Goal: Information Seeking & Learning: Learn about a topic

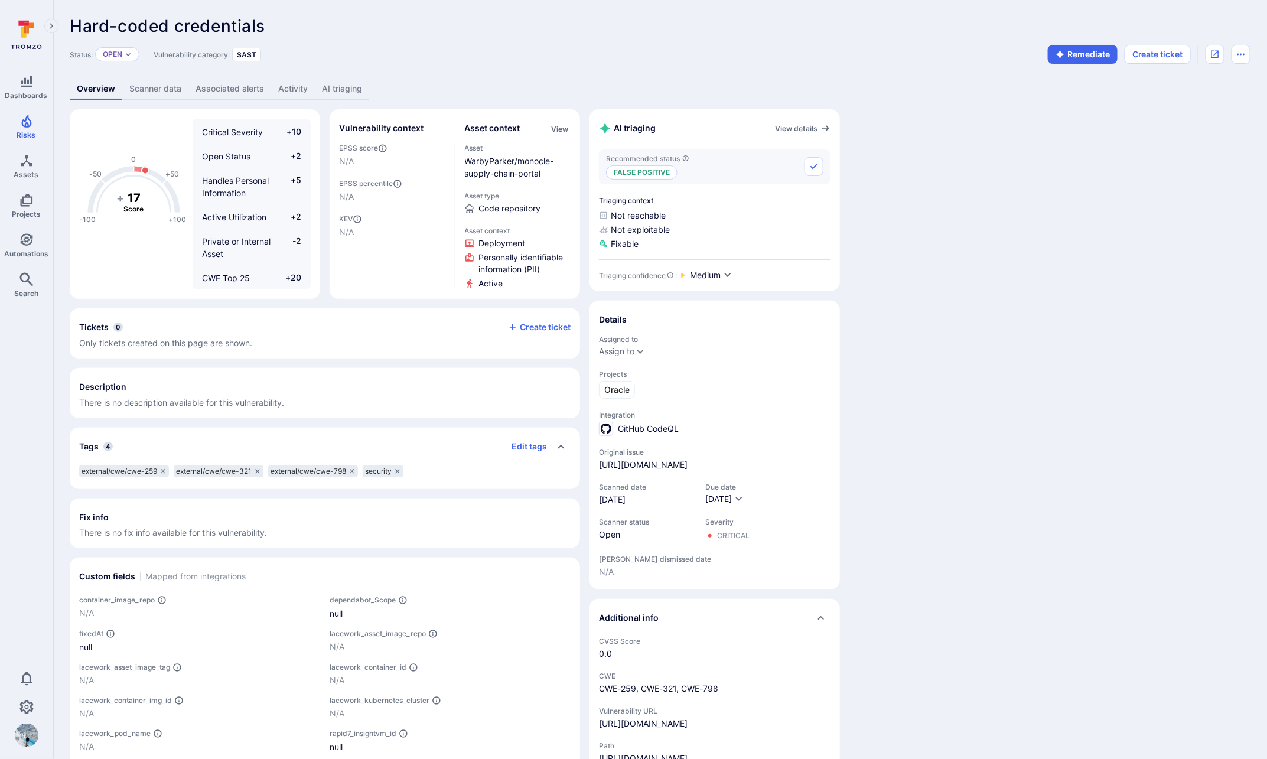
click at [52, 25] on icon "Expand navigation menu" at bounding box center [52, 25] width 4 height 5
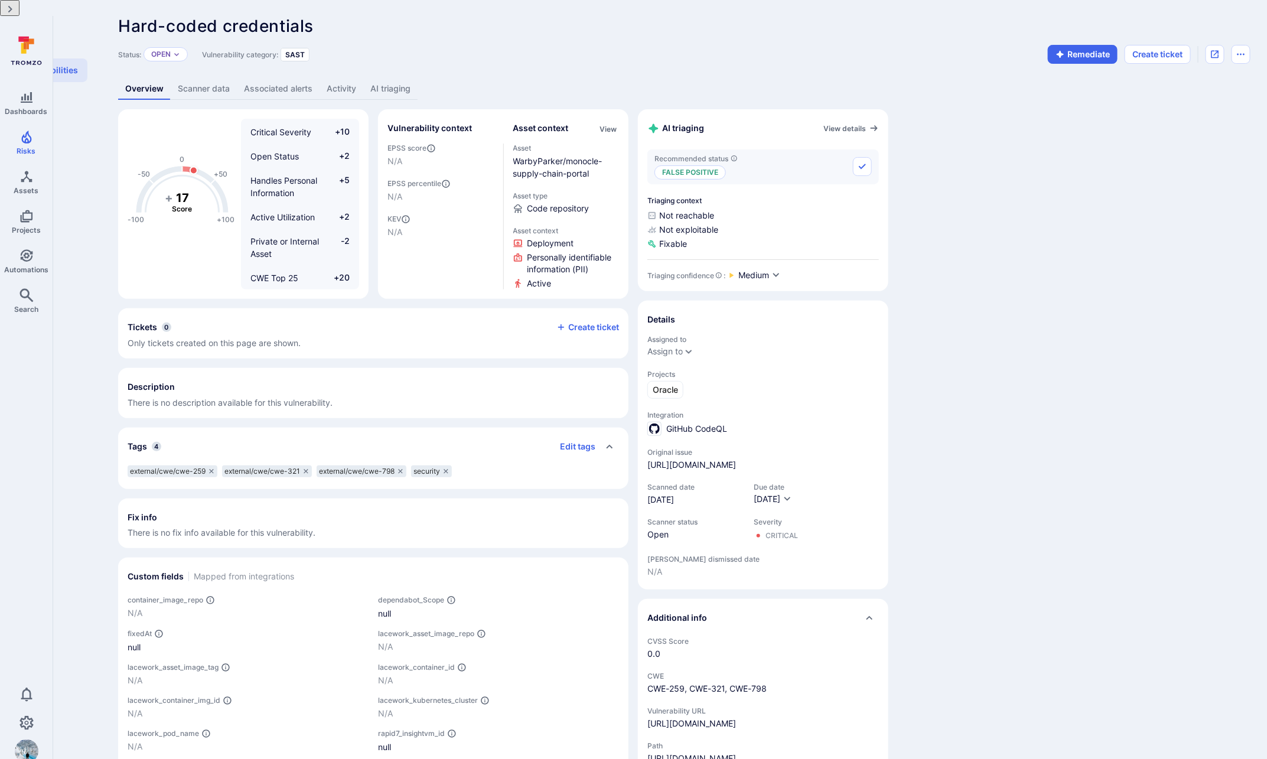
click at [655, 25] on div "Hard-coded credentials ... Show more" at bounding box center [623, 26] width 1011 height 19
click at [15, 14] on icon "Collapse navigation menu" at bounding box center [10, 9] width 10 height 10
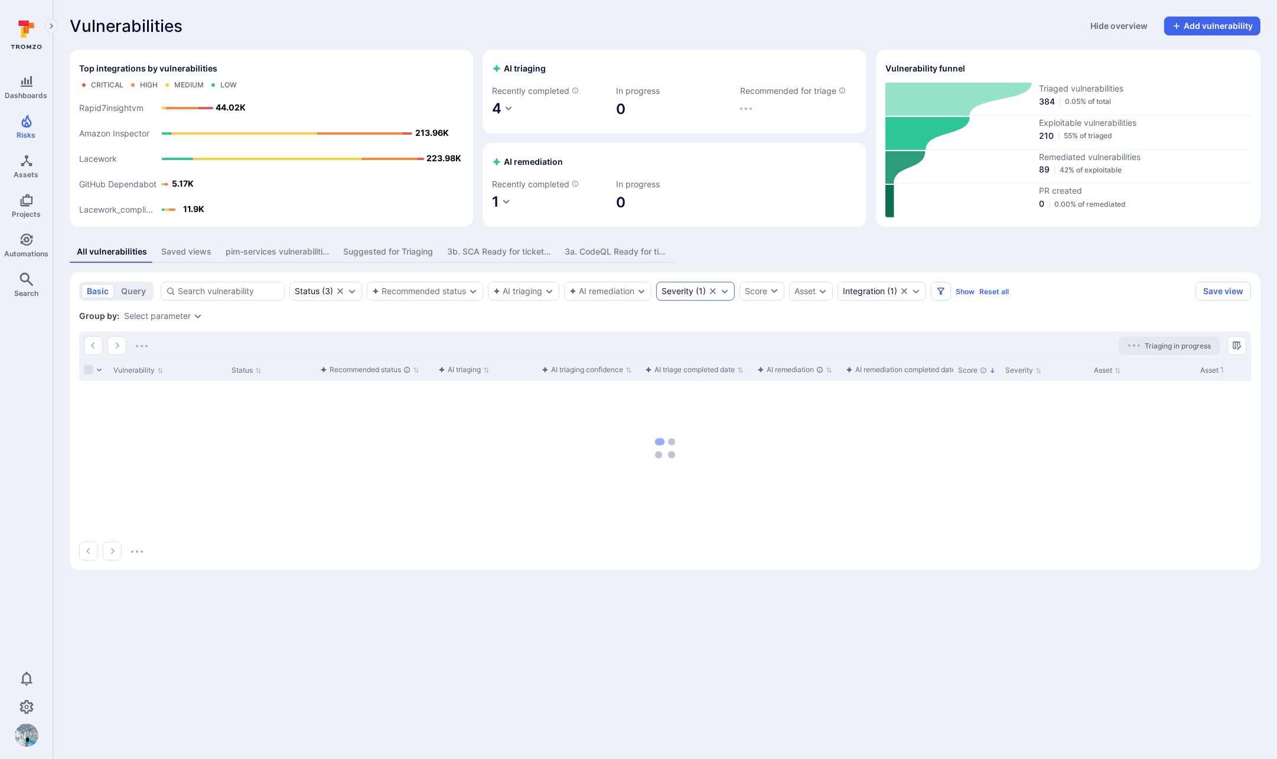
click at [677, 291] on div "Severity" at bounding box center [677, 290] width 32 height 9
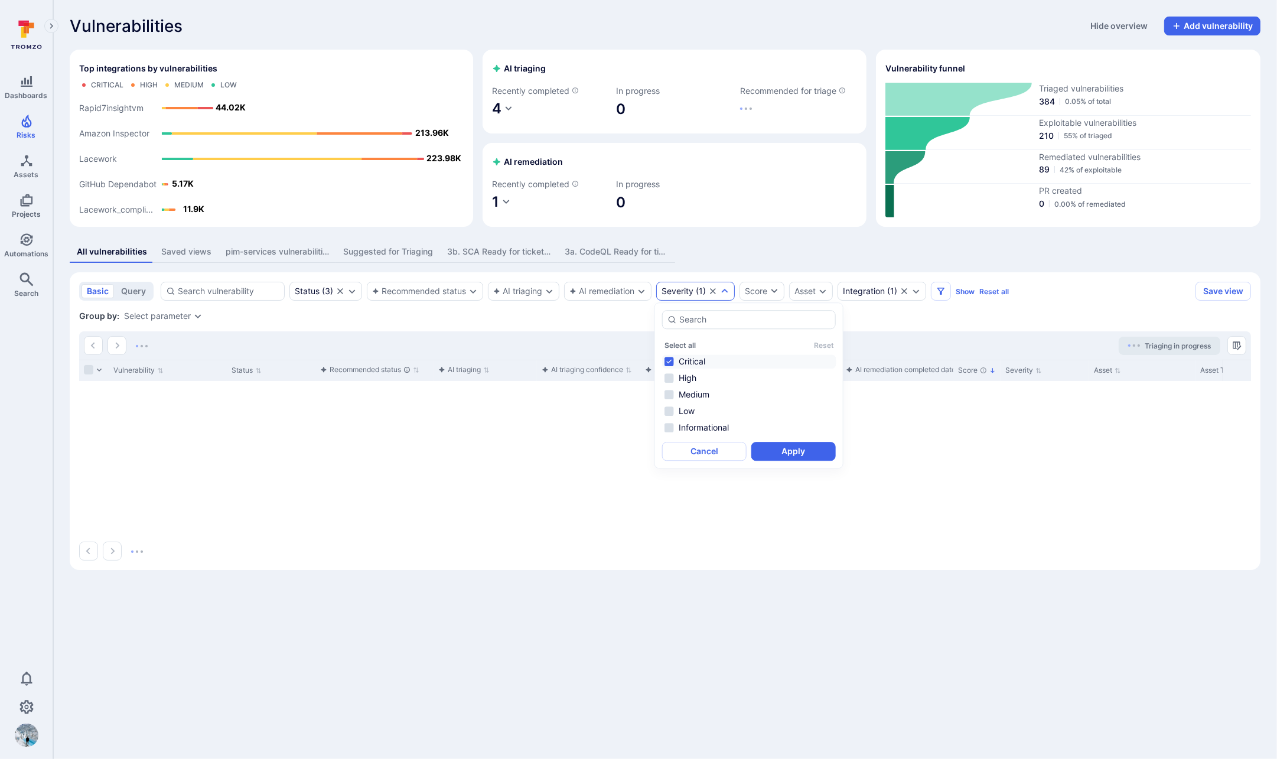
click at [573, 319] on div "Group by: Select parameter" at bounding box center [664, 316] width 1171 height 12
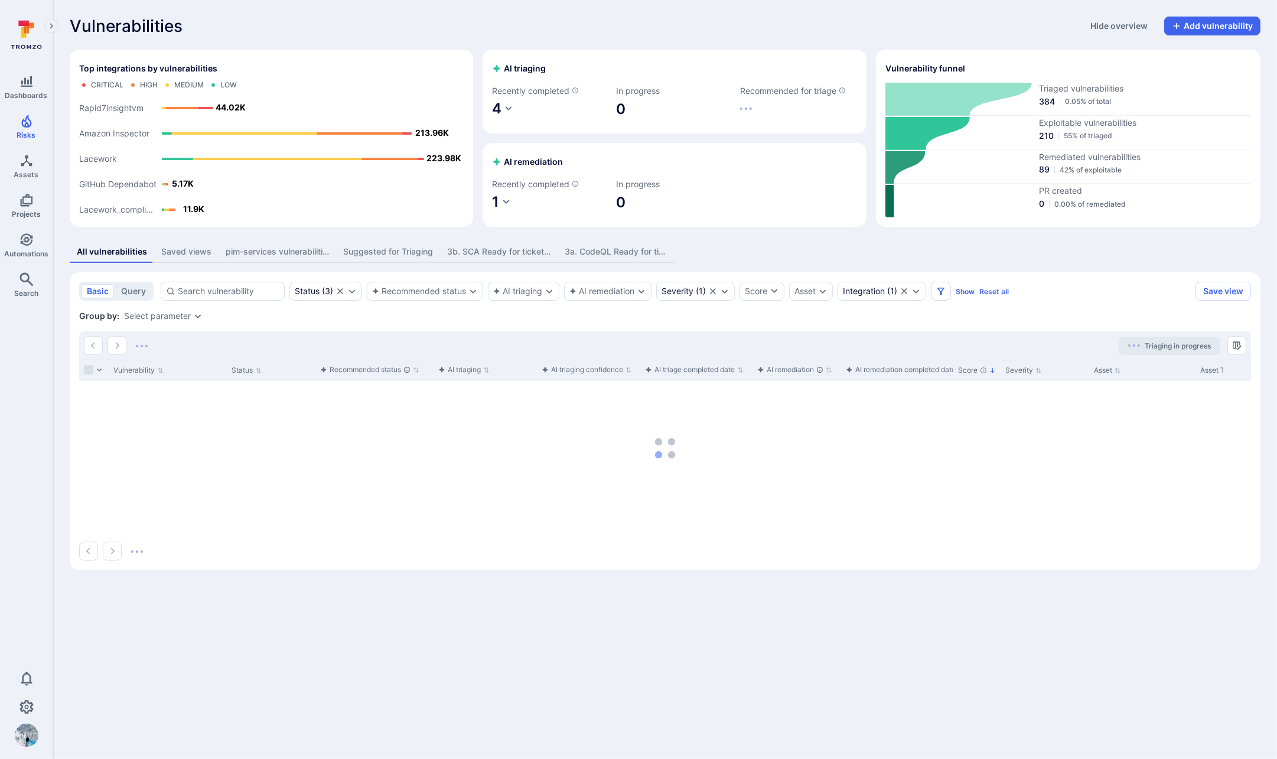
click at [193, 315] on icon "Expand dropdown" at bounding box center [197, 315] width 9 height 9
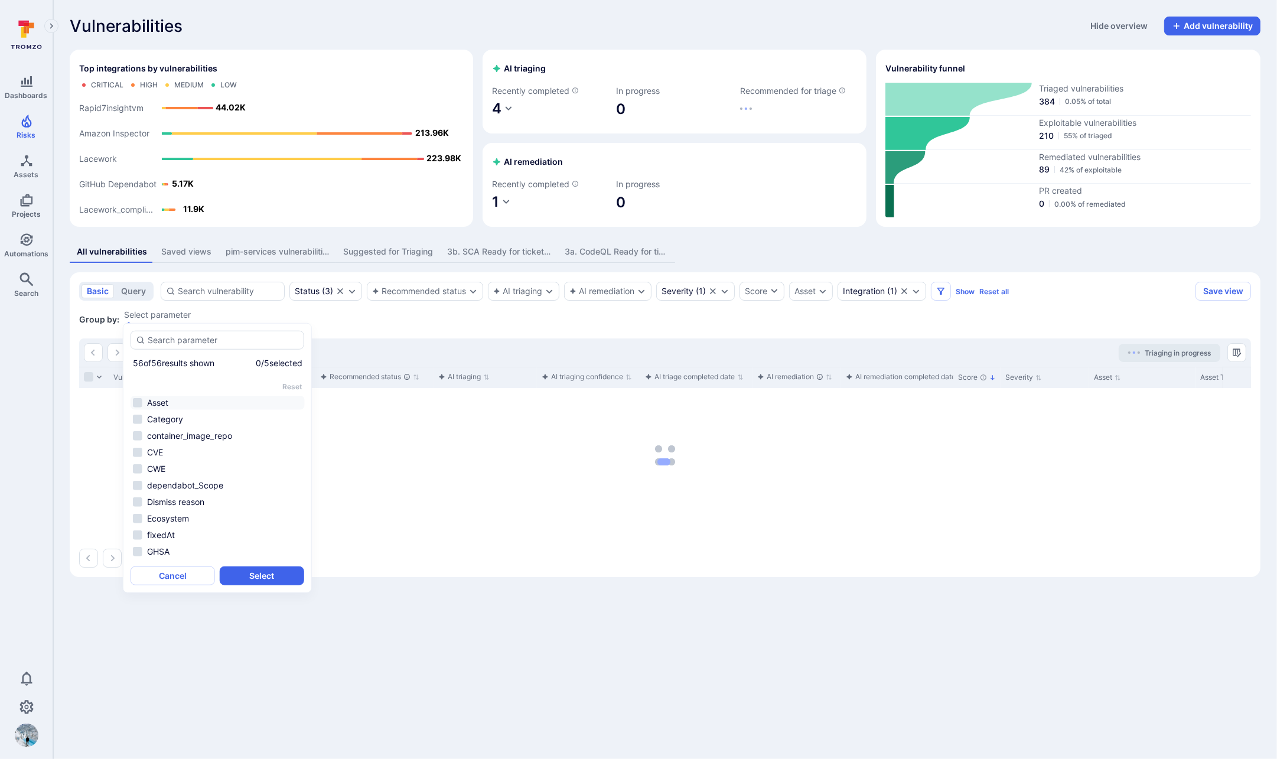
click at [138, 396] on li "Asset" at bounding box center [217, 403] width 174 height 14
click at [262, 575] on button "Select" at bounding box center [262, 575] width 84 height 19
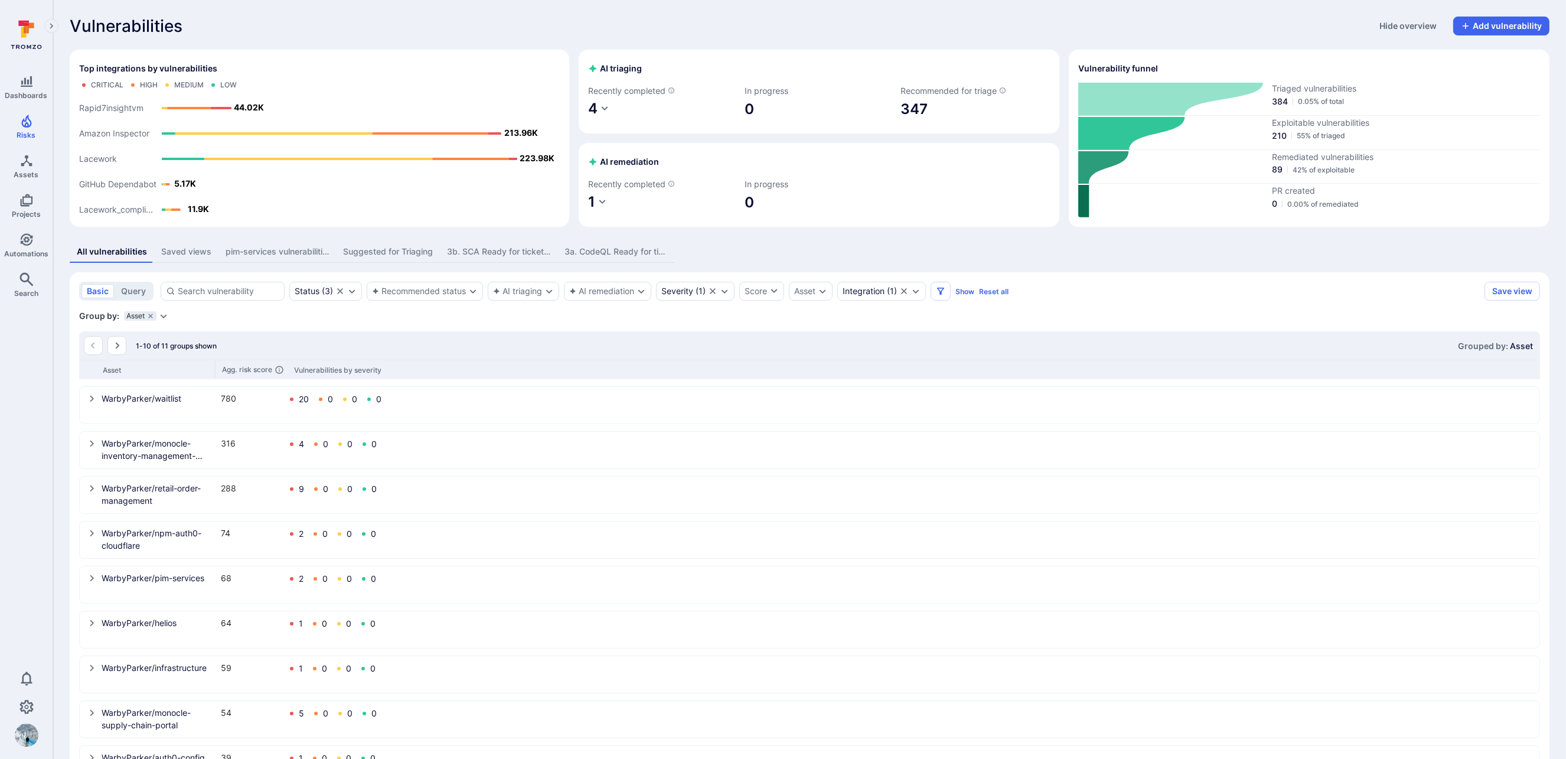
scroll to position [90, 0]
